Goal: Browse casually

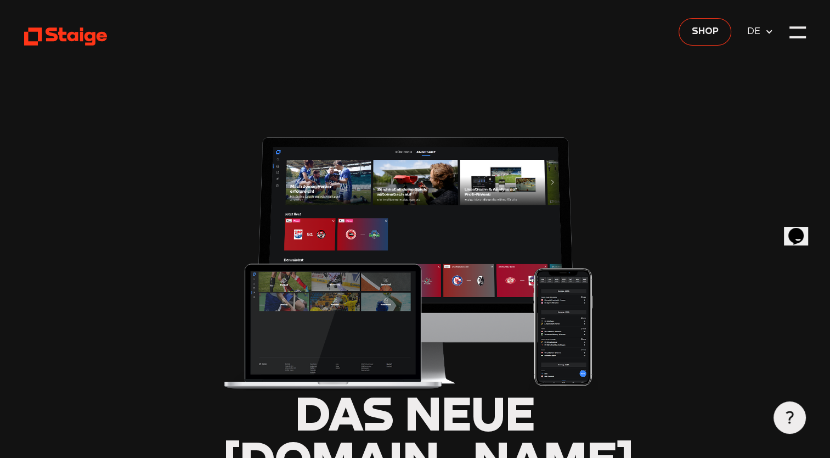
type input "0.8"
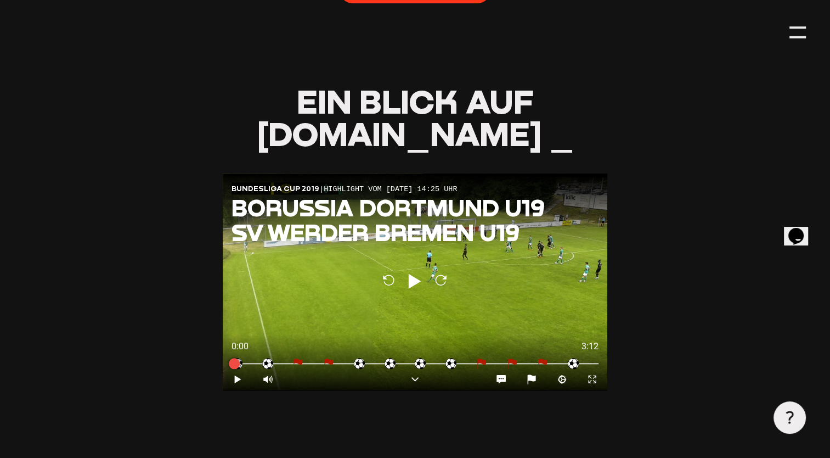
scroll to position [1043, 0]
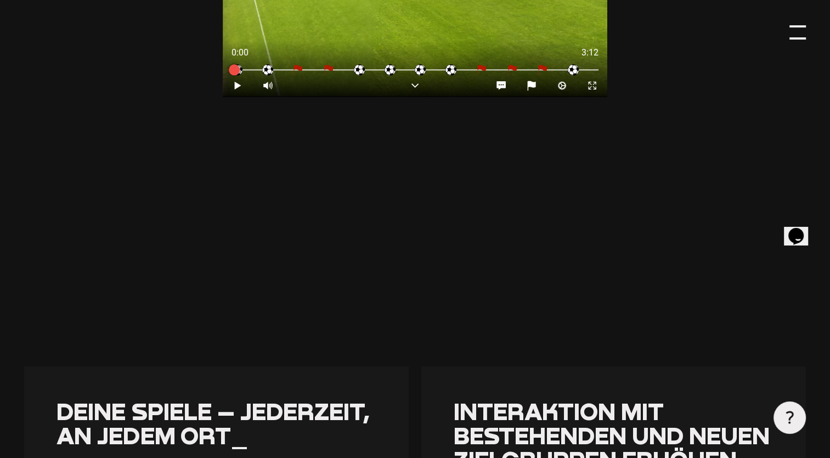
click at [790, 36] on div at bounding box center [798, 32] width 16 height 16
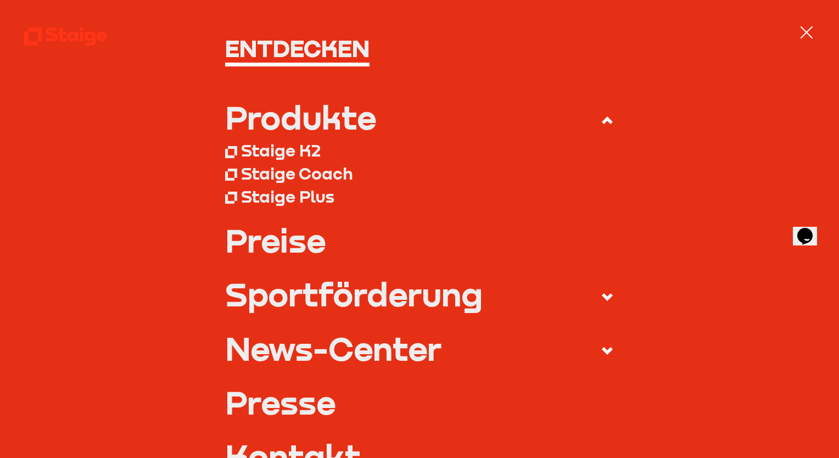
scroll to position [55, 0]
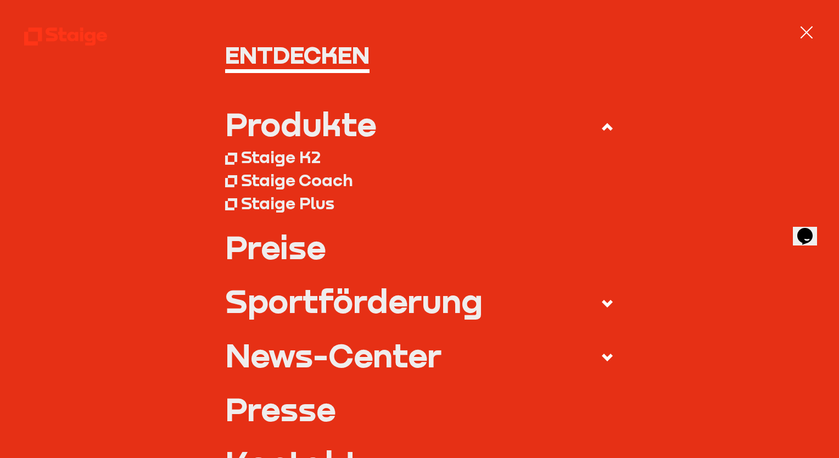
click at [809, 37] on div at bounding box center [806, 32] width 16 height 16
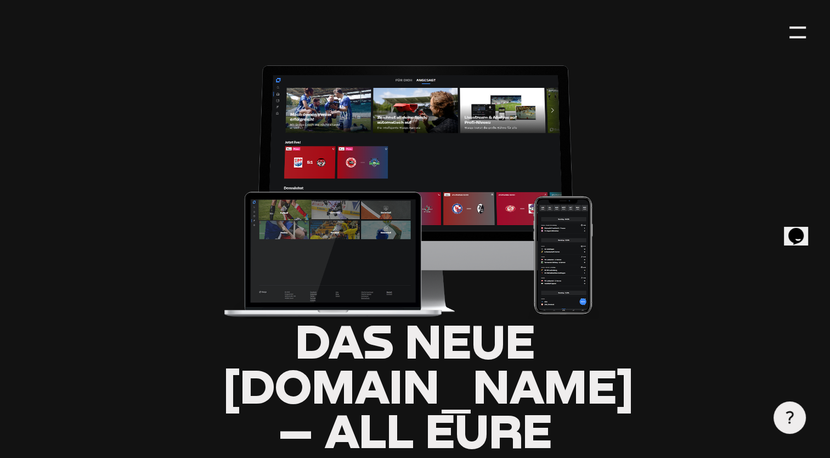
scroll to position [0, 0]
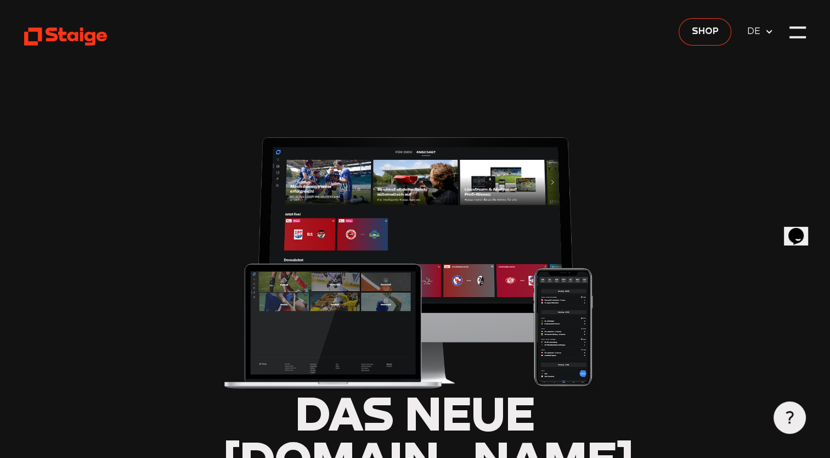
click at [79, 38] on icon at bounding box center [65, 36] width 83 height 20
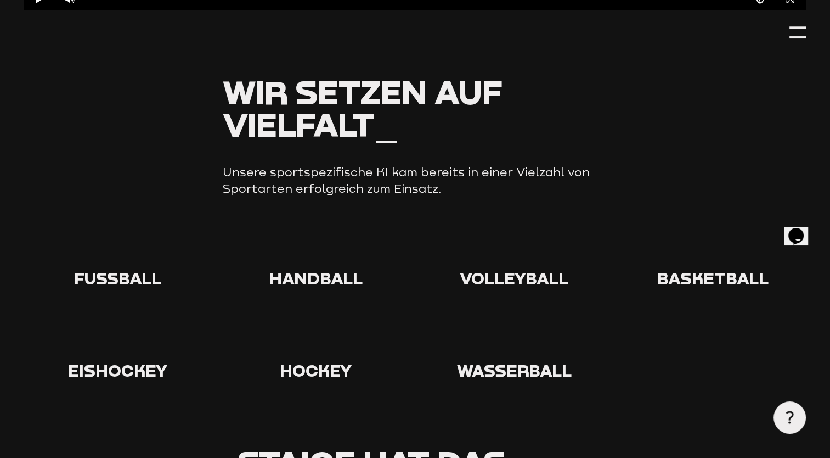
scroll to position [1061, 0]
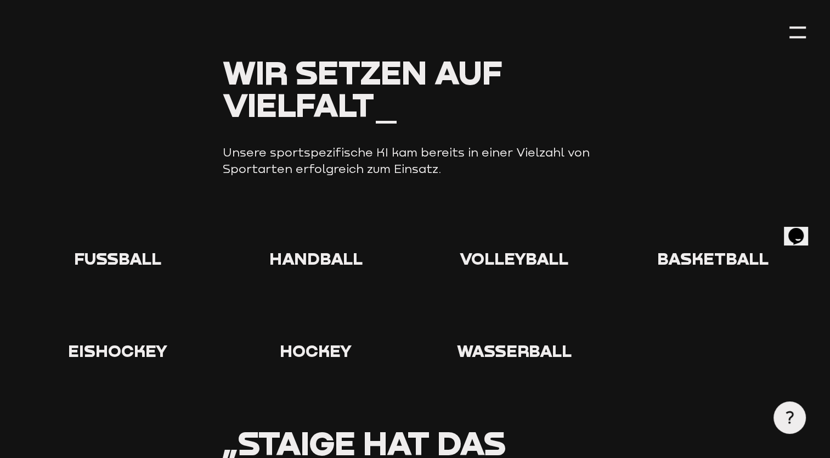
click at [100, 210] on use at bounding box center [100, 210] width 0 height 0
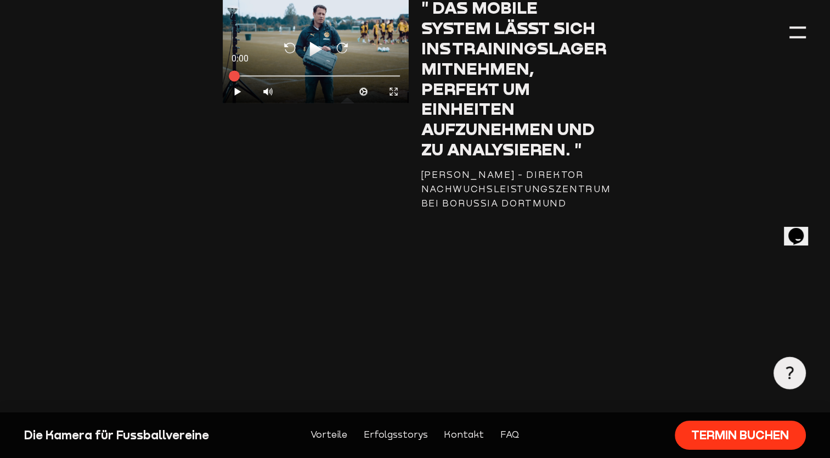
scroll to position [1610, 0]
